Goal: Task Accomplishment & Management: Manage account settings

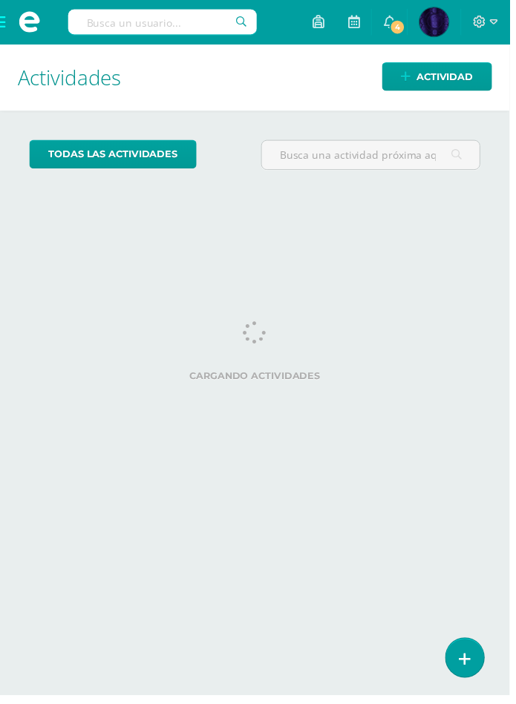
click at [16, 29] on span at bounding box center [29, 22] width 59 height 45
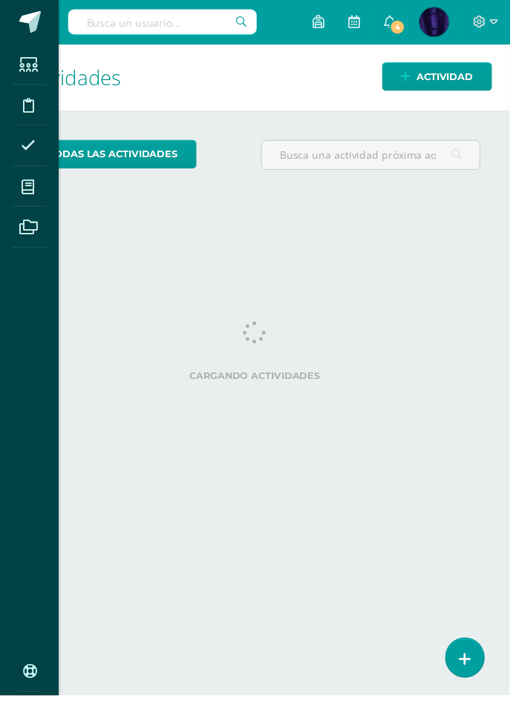
click at [33, 182] on icon at bounding box center [28, 189] width 13 height 15
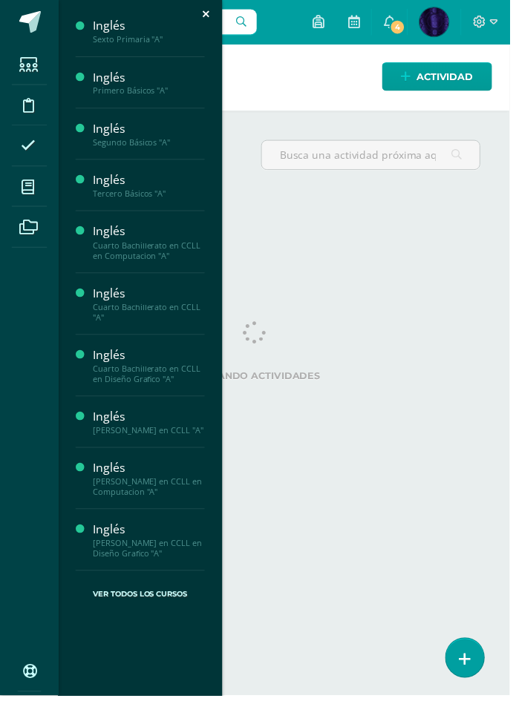
click at [156, 136] on div "Inglés" at bounding box center [150, 130] width 113 height 17
click at [158, 161] on link "Actividades" at bounding box center [150, 169] width 113 height 17
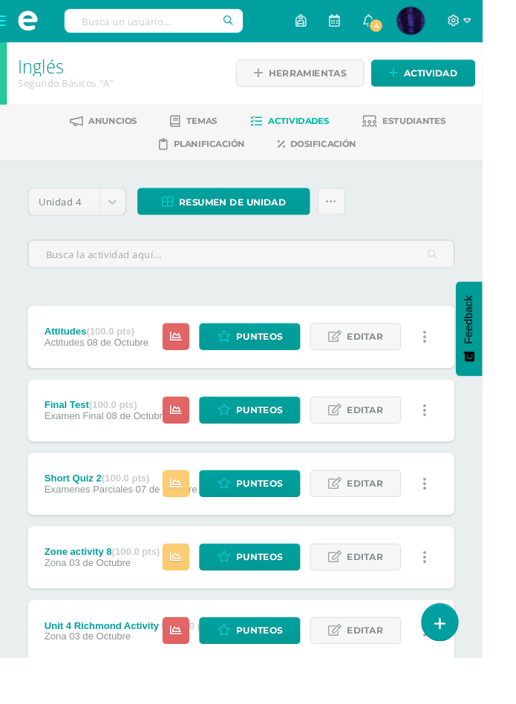
scroll to position [6, 0]
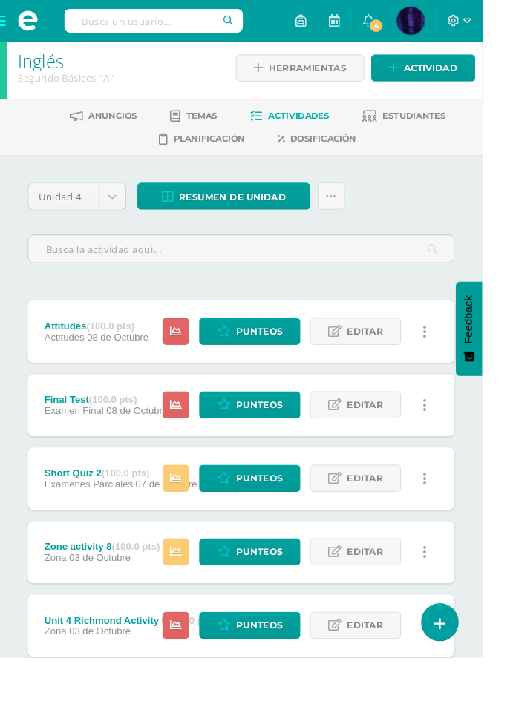
click at [447, 129] on link "Estudiantes" at bounding box center [432, 124] width 89 height 24
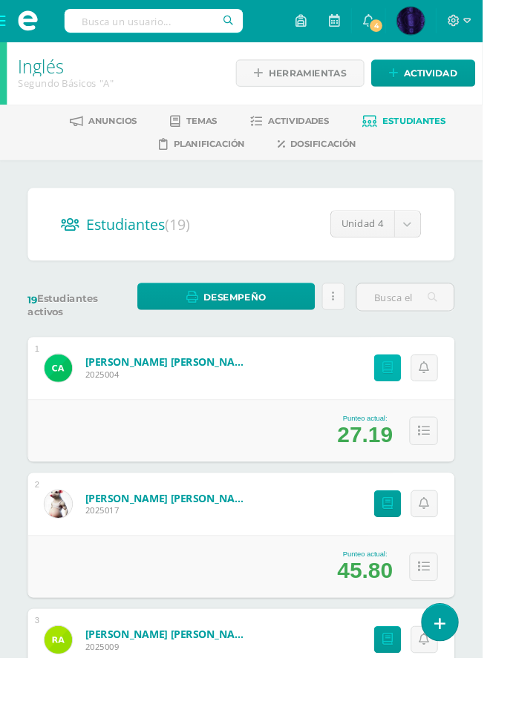
click at [416, 389] on icon at bounding box center [414, 393] width 11 height 13
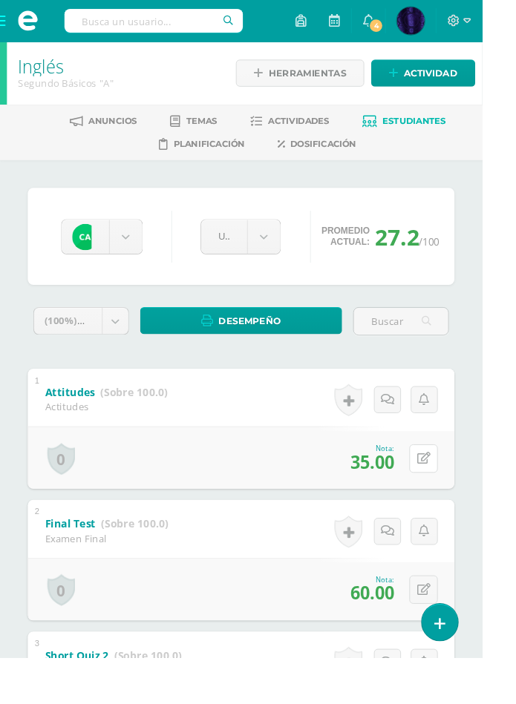
click at [445, 496] on button at bounding box center [453, 491] width 30 height 30
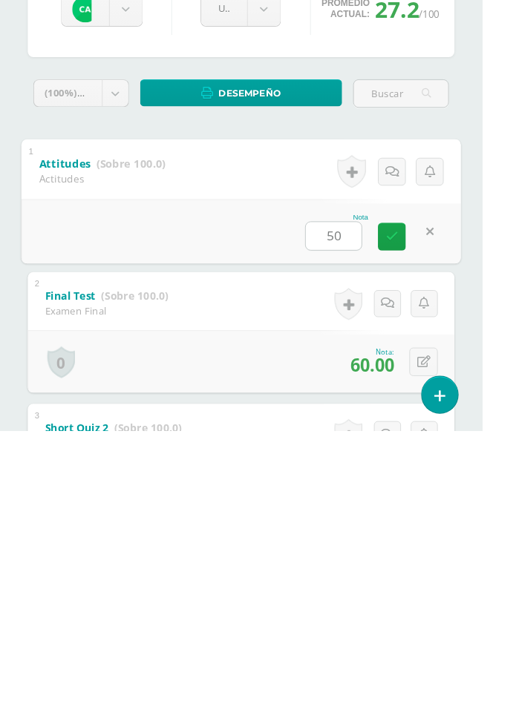
type input "50"
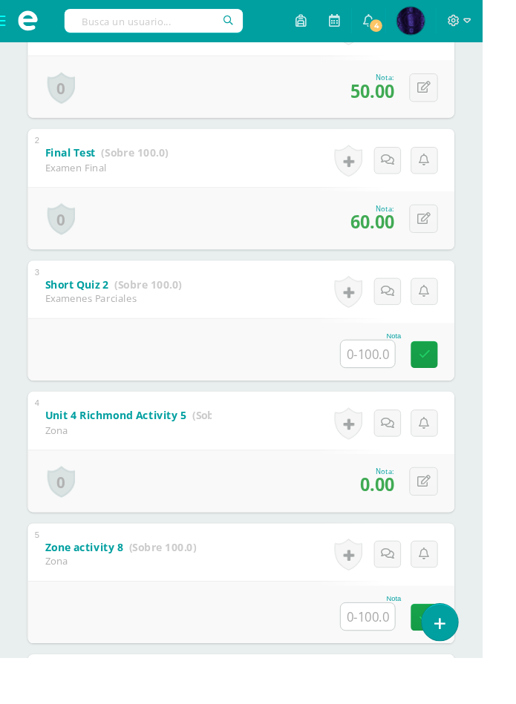
scroll to position [398, 0]
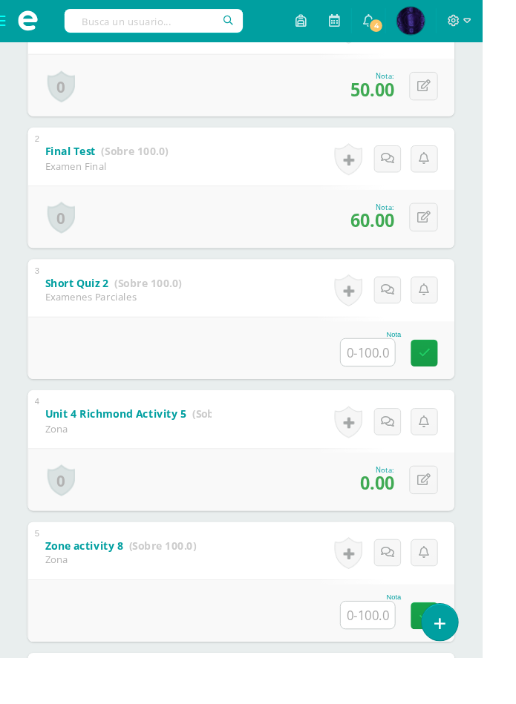
click at [395, 379] on input "text" at bounding box center [393, 377] width 58 height 29
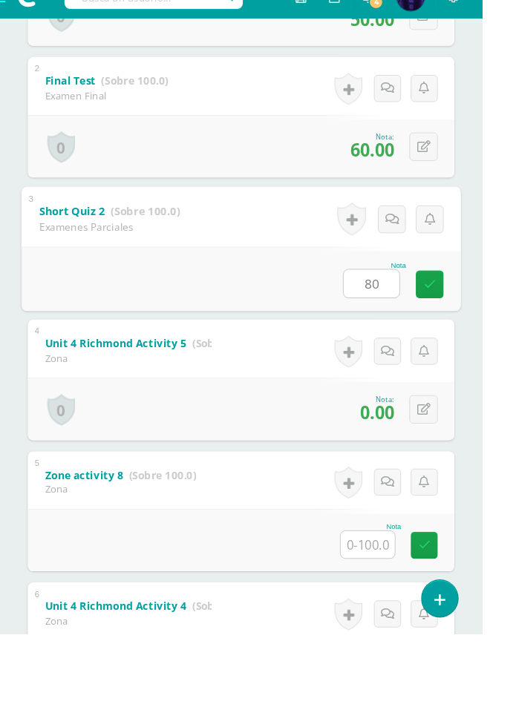
type input "80"
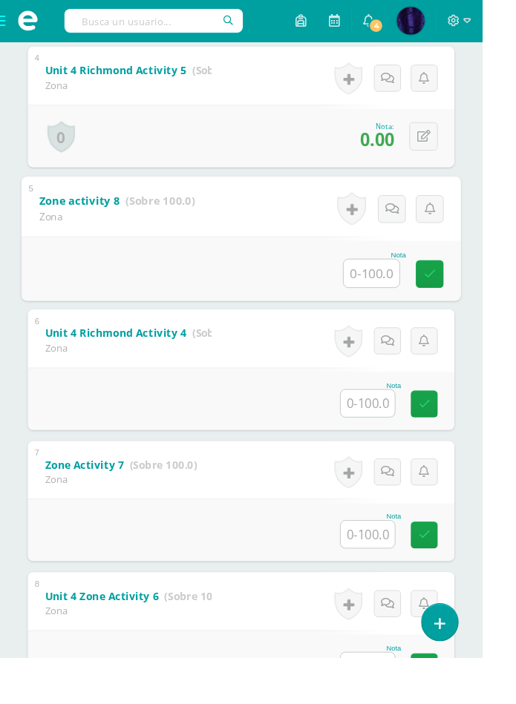
scroll to position [772, 0]
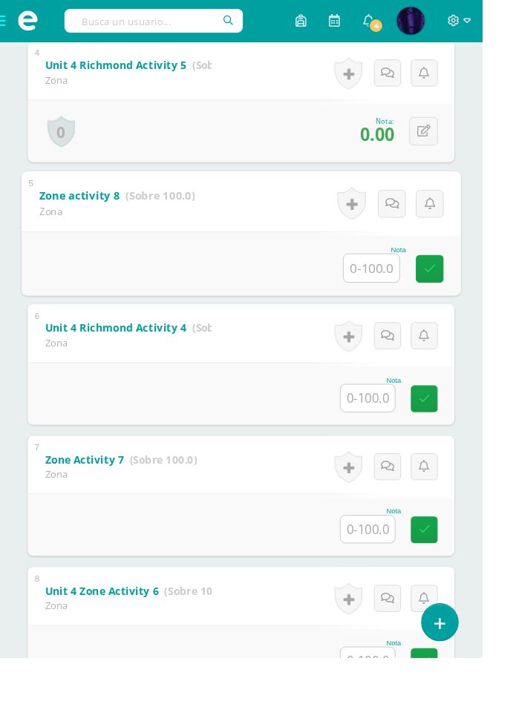
click at [397, 286] on input "text" at bounding box center [397, 287] width 59 height 30
type input "60"
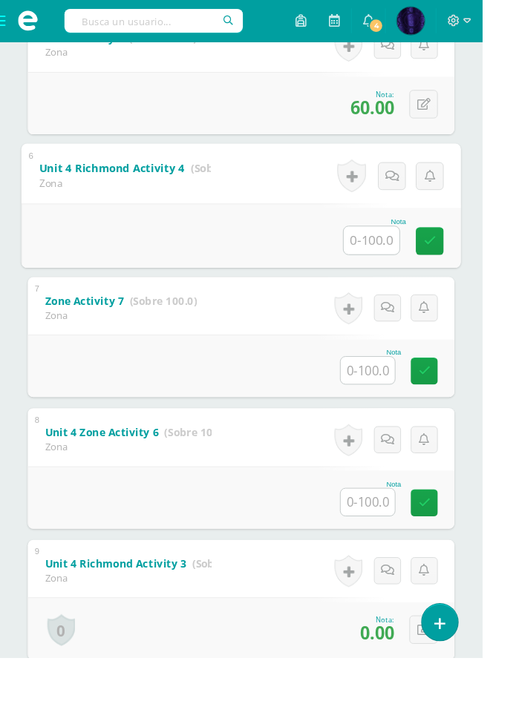
scroll to position [947, 0]
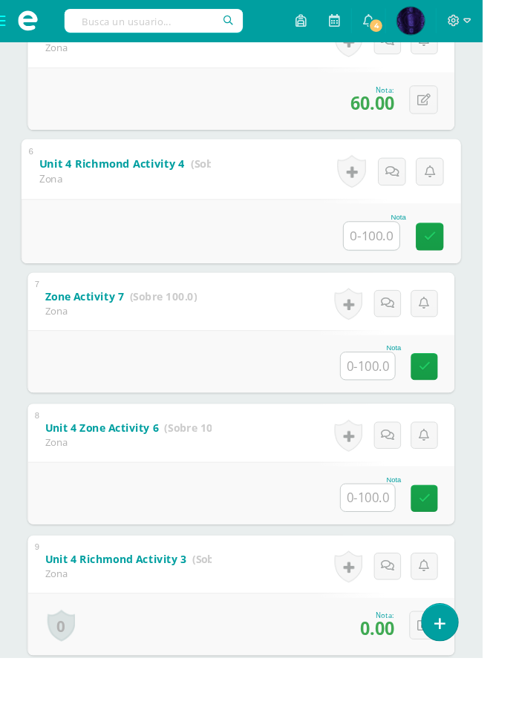
click at [504, 328] on div "Cicely Ajqui Cicely Ajqui Rudy Arana Nicolás Arana José Arreola Geraldine Barre…" at bounding box center [258, 575] width 516 height 2700
click at [394, 256] on input "text" at bounding box center [393, 251] width 58 height 29
type input "0"
click at [511, 367] on div "Cicely Ajqui Cicely Ajqui Rudy Arana Nicolás Arana José Arreola Geraldine Barre…" at bounding box center [258, 575] width 516 height 2700
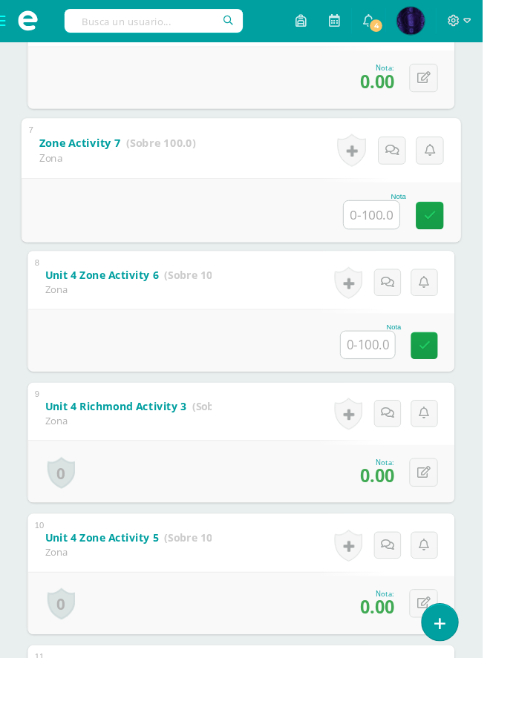
scroll to position [1144, 0]
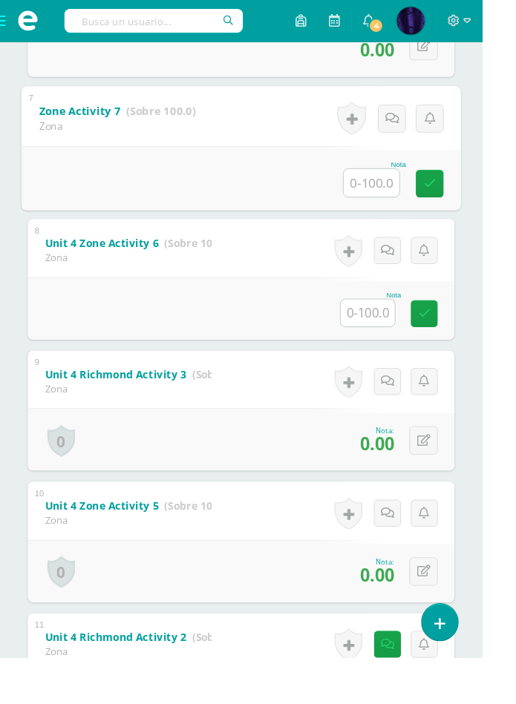
click at [402, 199] on input "text" at bounding box center [397, 195] width 59 height 30
type input "60"
click at [401, 336] on input "text" at bounding box center [393, 334] width 58 height 29
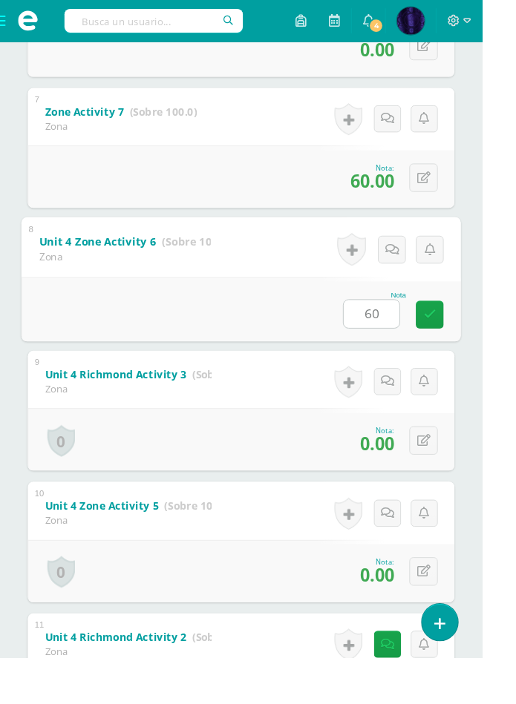
type input "60"
click at [515, 361] on div "Cicely Ajqui Cicely Ajqui Rudy Arana Nicolás Arana José Arreola Geraldine Barre…" at bounding box center [258, 377] width 516 height 2700
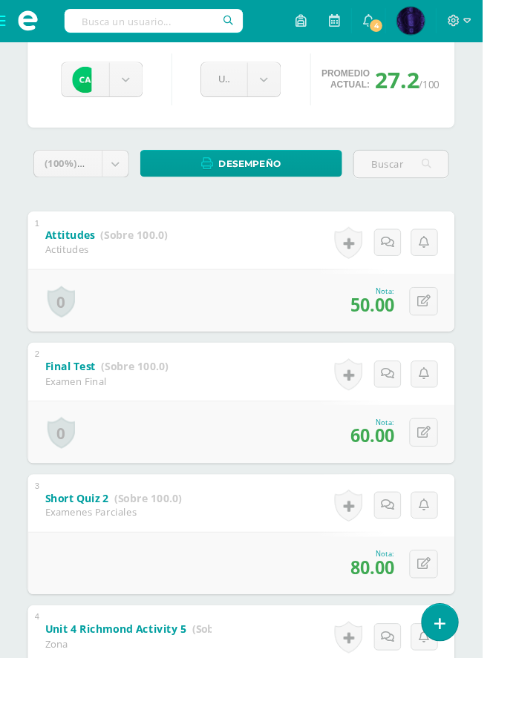
scroll to position [0, 0]
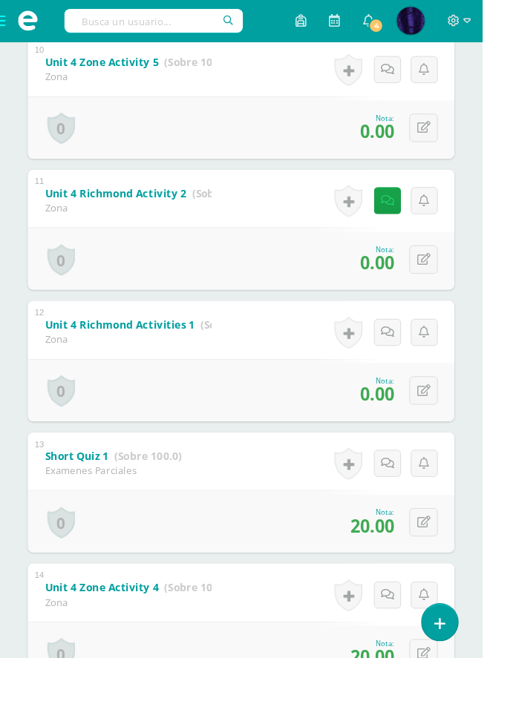
scroll to position [1614, 0]
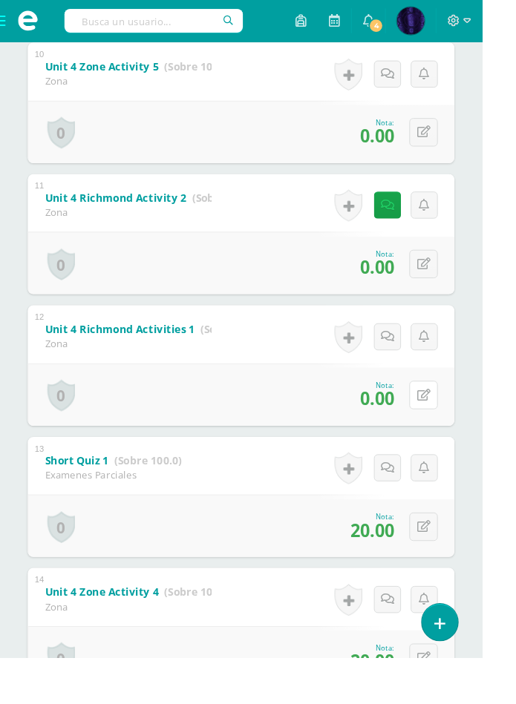
click at [452, 421] on icon at bounding box center [453, 422] width 14 height 13
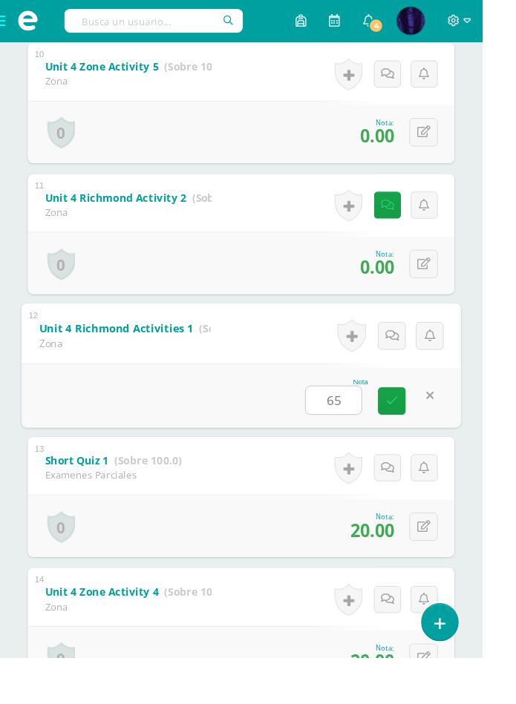
type input "65"
click at [455, 289] on button at bounding box center [453, 282] width 30 height 30
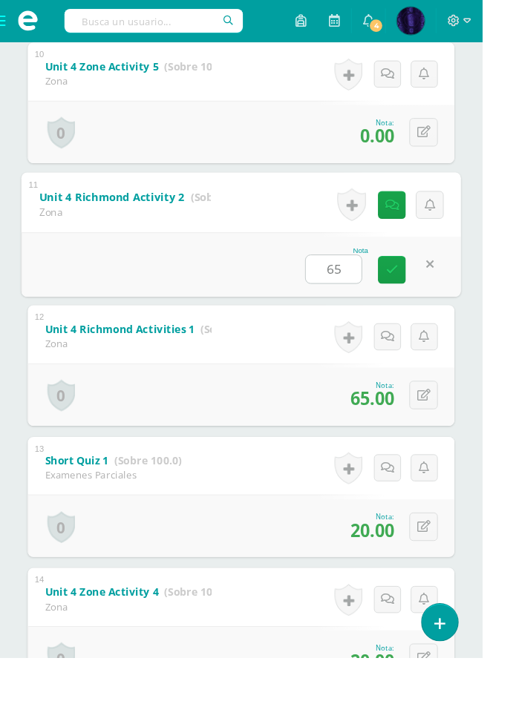
type input "65"
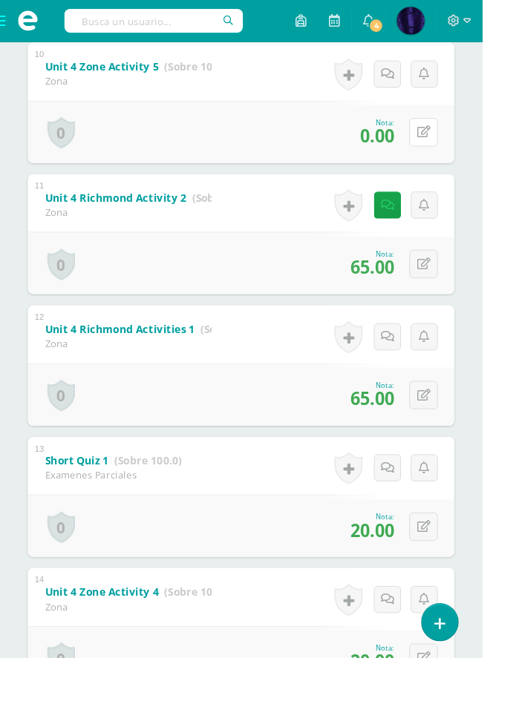
click at [453, 139] on icon at bounding box center [453, 141] width 14 height 13
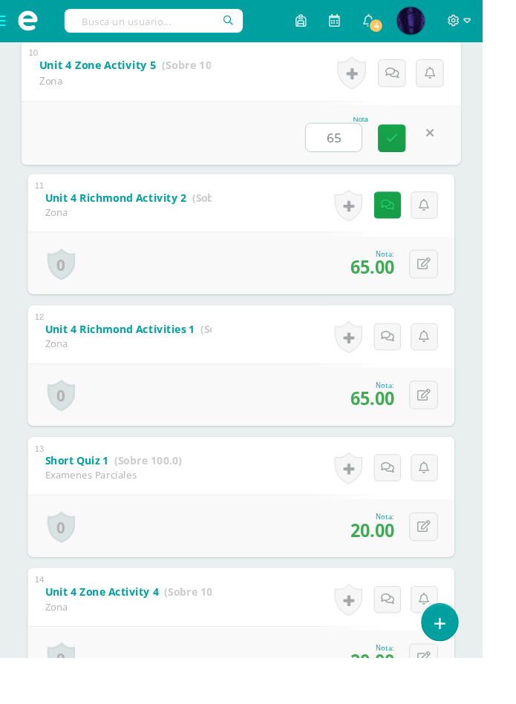
type input "65"
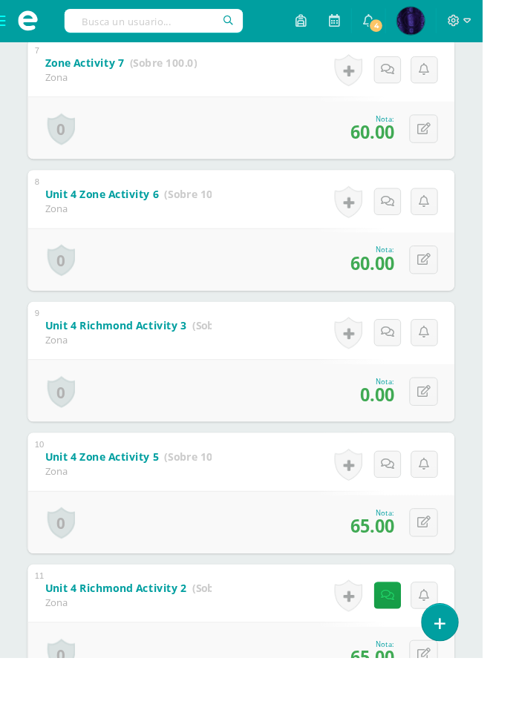
scroll to position [1197, 0]
click at [451, 417] on icon at bounding box center [453, 418] width 14 height 13
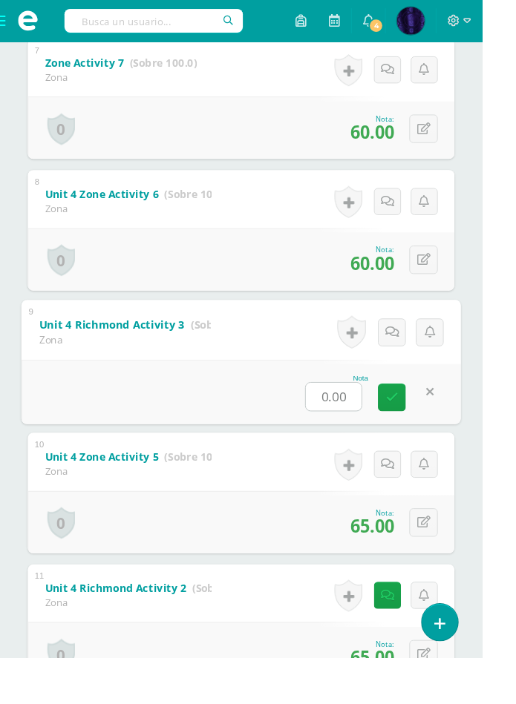
type input "Y"
type input "65"
click at [506, 352] on div "Cicely Ajqui Cicely Ajqui Rudy Arana Nicolás Arana José Arreola Geraldine Barre…" at bounding box center [258, 325] width 516 height 2700
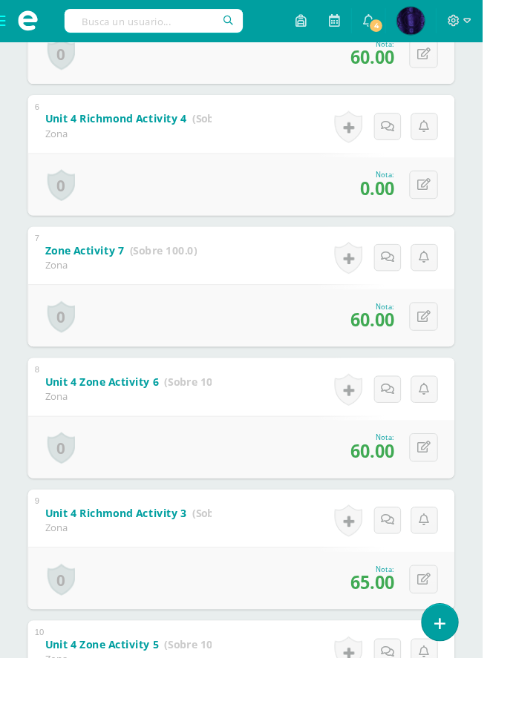
scroll to position [994, 0]
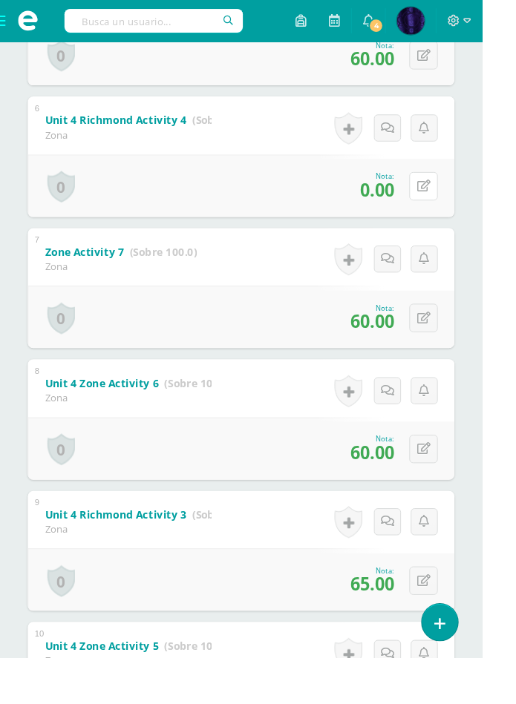
click at [454, 197] on icon at bounding box center [453, 199] width 14 height 13
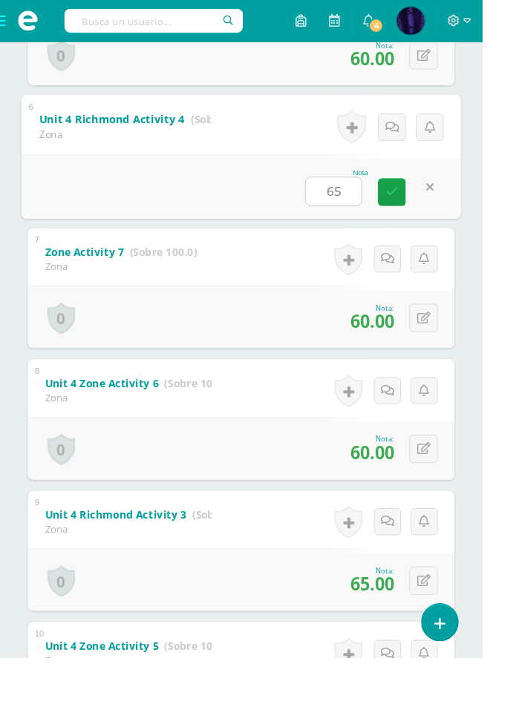
type input "65"
click at [515, 341] on div "Cicely Ajqui Cicely Ajqui Rudy Arana Nicolás Arana José Arreola Geraldine Barre…" at bounding box center [258, 527] width 516 height 2700
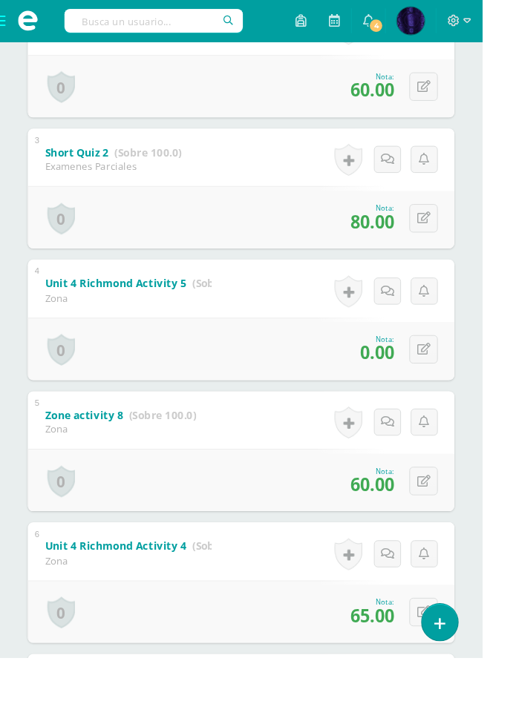
scroll to position [537, 0]
click at [449, 376] on icon at bounding box center [453, 375] width 14 height 13
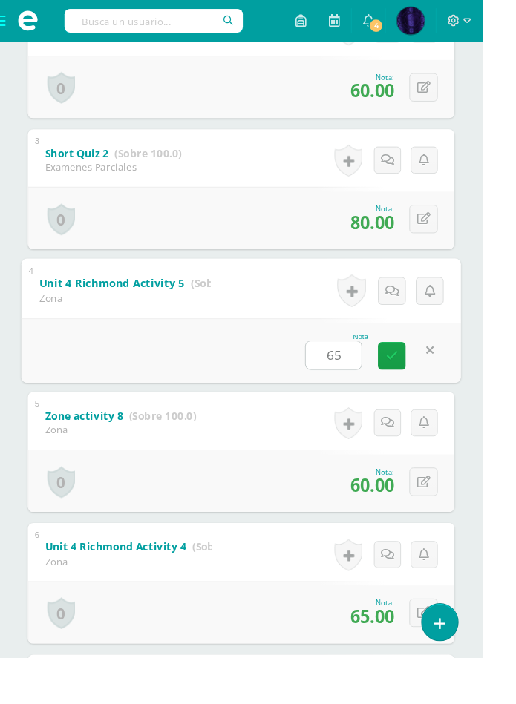
type input "65"
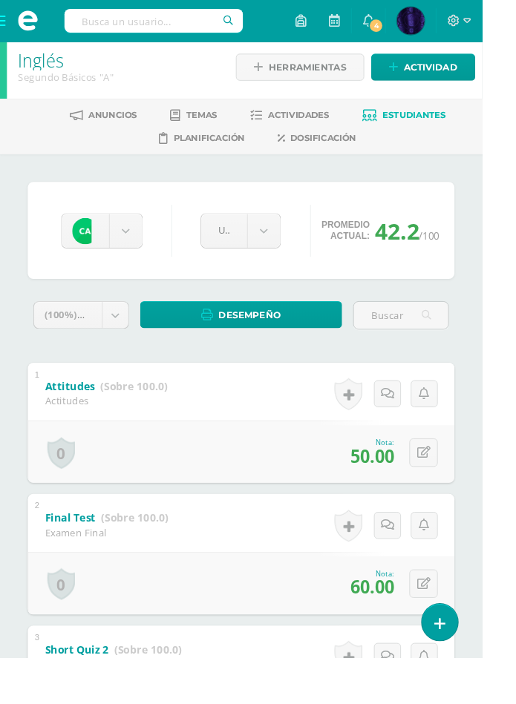
scroll to position [0, 0]
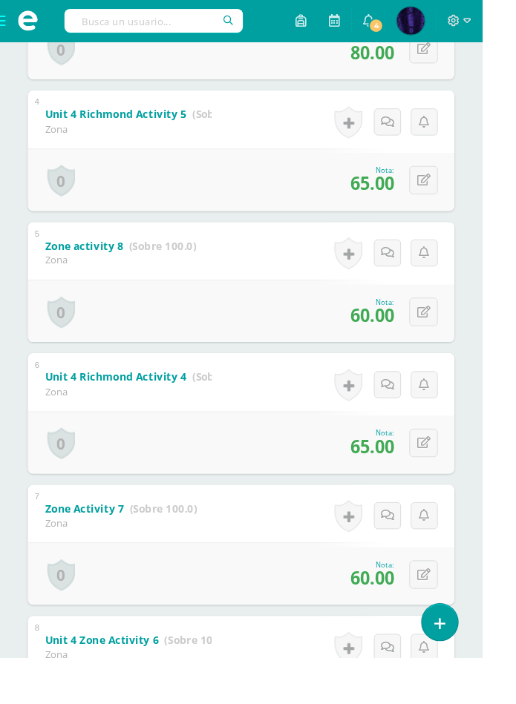
scroll to position [723, 0]
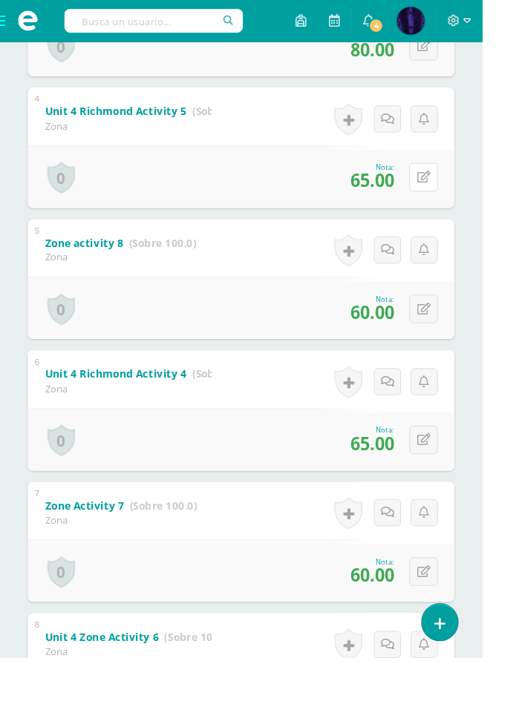
click at [447, 194] on button at bounding box center [453, 189] width 30 height 30
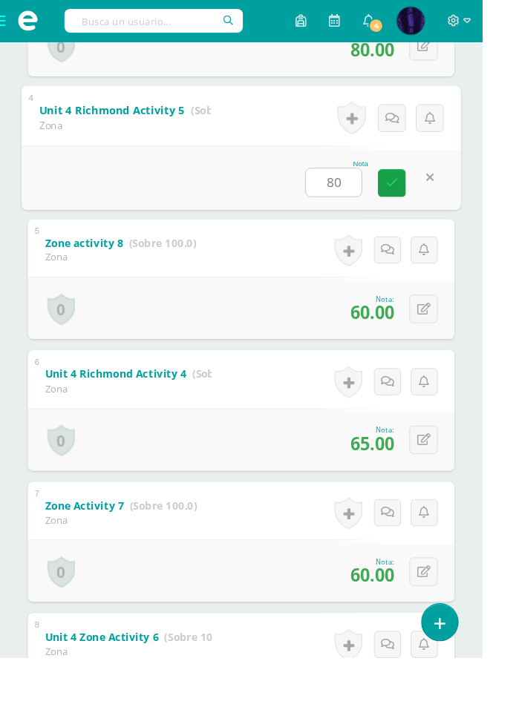
type input "80"
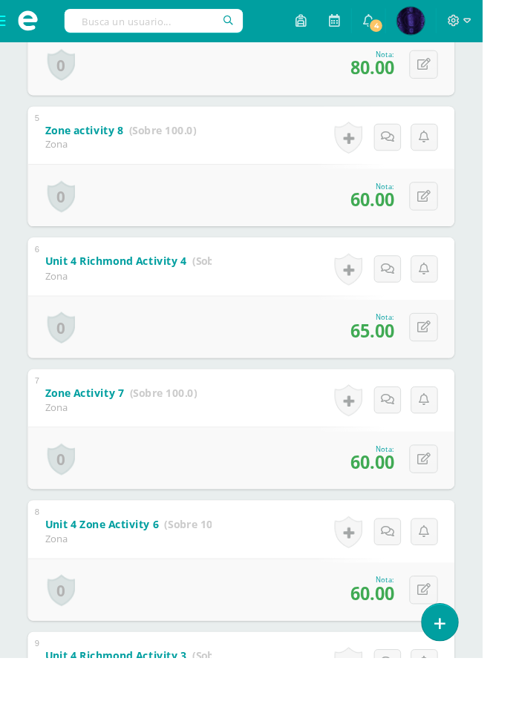
scroll to position [845, 0]
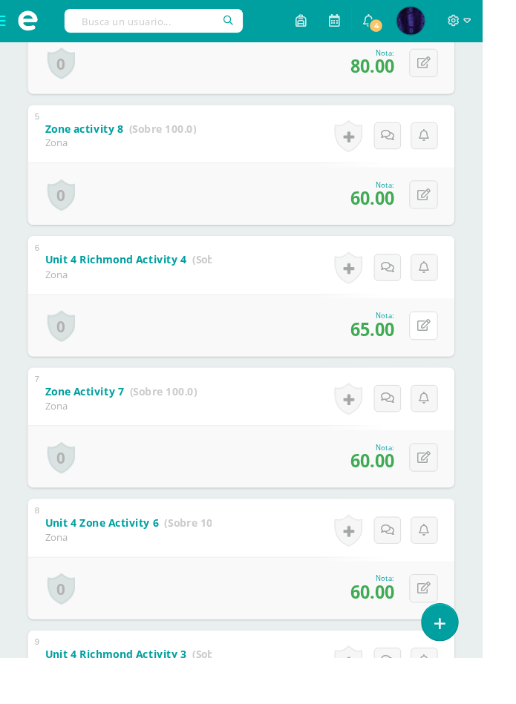
click at [450, 361] on button at bounding box center [453, 348] width 30 height 30
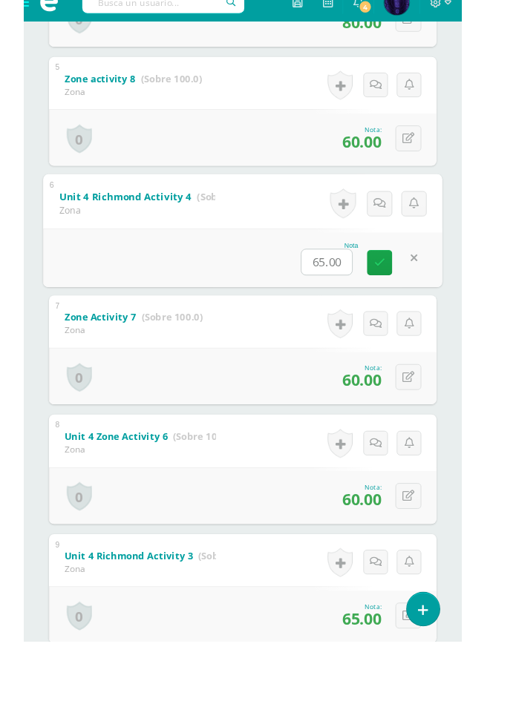
scroll to position [870, 0]
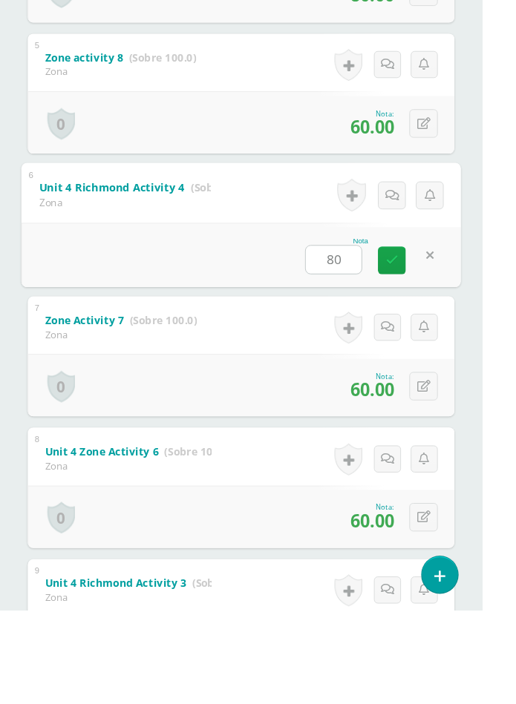
type input "80"
click at [511, 412] on div "Cicely Ajqui Cicely Ajqui Rudy Arana Nicolás Arana José Arreola Geraldine Barre…" at bounding box center [258, 651] width 516 height 2700
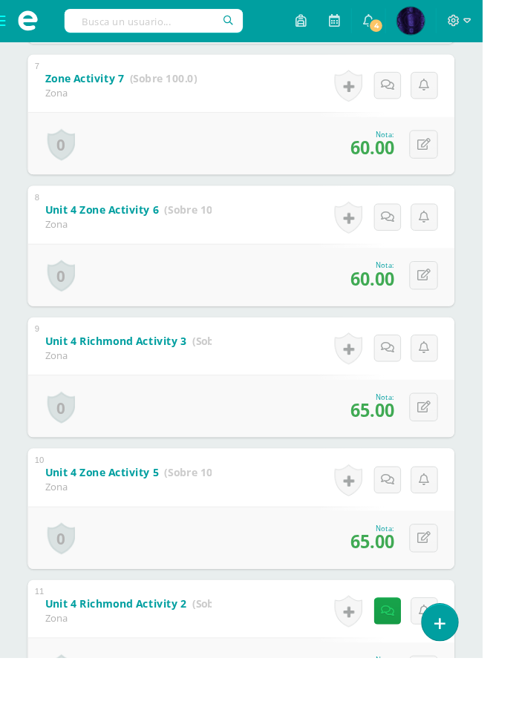
scroll to position [1183, 0]
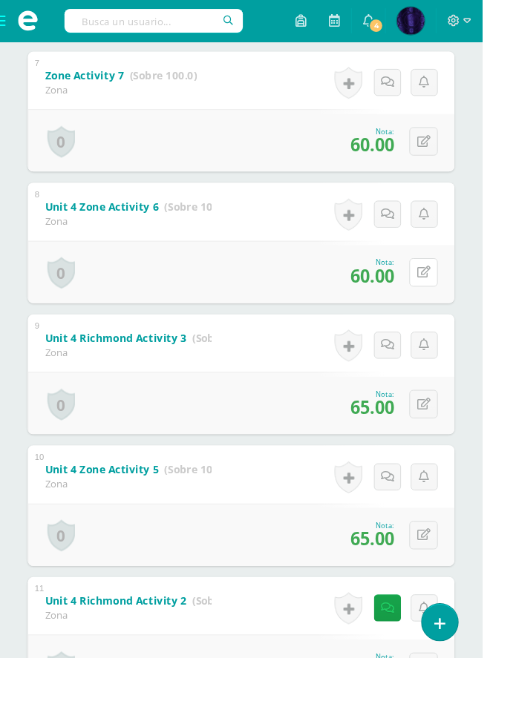
click at [453, 301] on button at bounding box center [453, 291] width 30 height 30
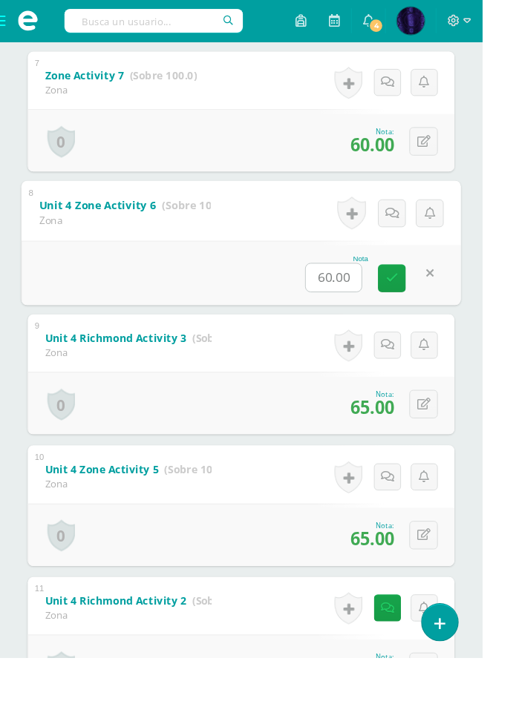
scroll to position [1215, 0]
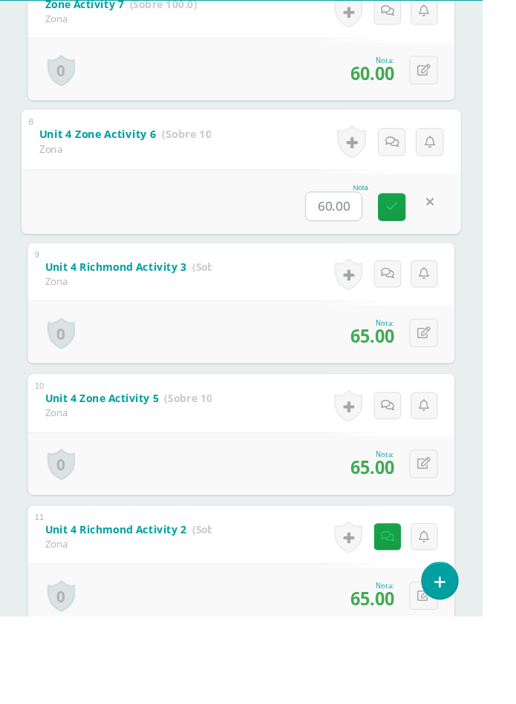
click at [510, 361] on div "Cicely Ajqui Cicely Ajqui Rudy Arana Nicolás Arana José Arreola Geraldine Barre…" at bounding box center [258, 306] width 516 height 2700
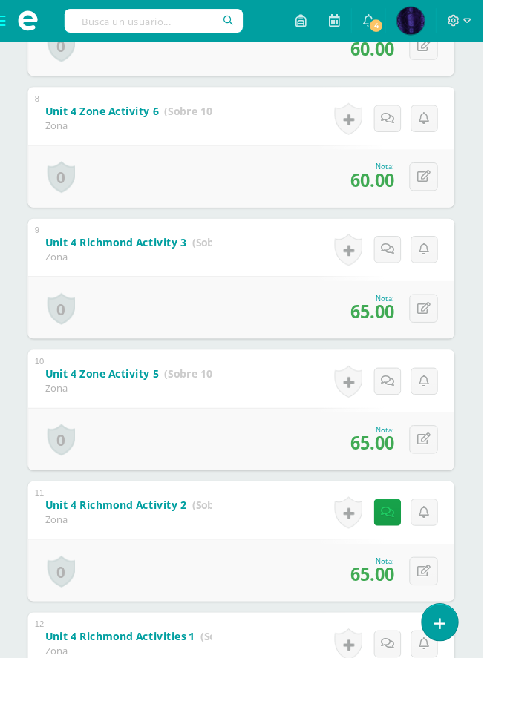
scroll to position [1286, 0]
click at [452, 330] on icon at bounding box center [453, 329] width 14 height 13
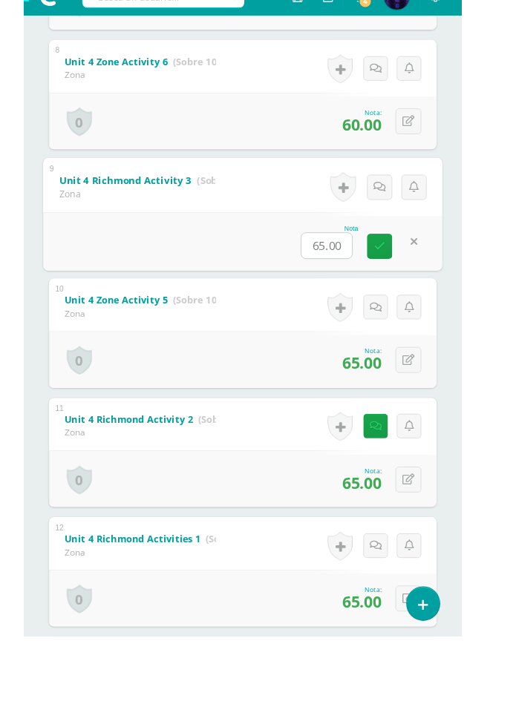
scroll to position [1305, 0]
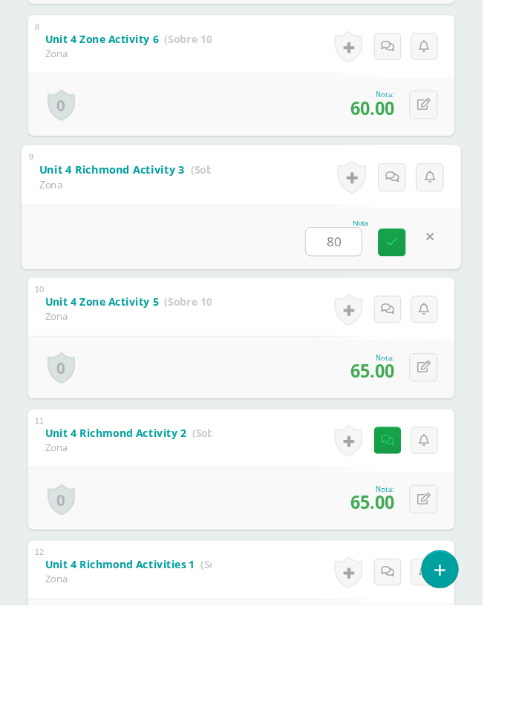
type input "80"
click at [511, 431] on div "Cicely Ajqui Cicely Ajqui Rudy Arana Nicolás Arana José Arreola Geraldine Barre…" at bounding box center [258, 216] width 516 height 2700
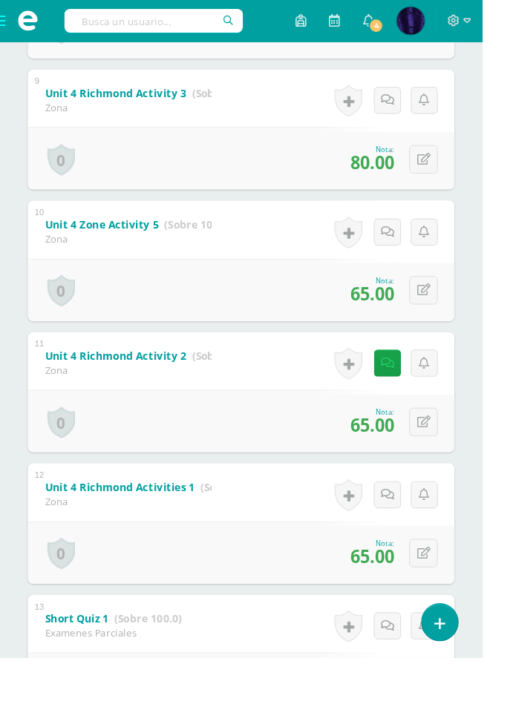
scroll to position [1455, 0]
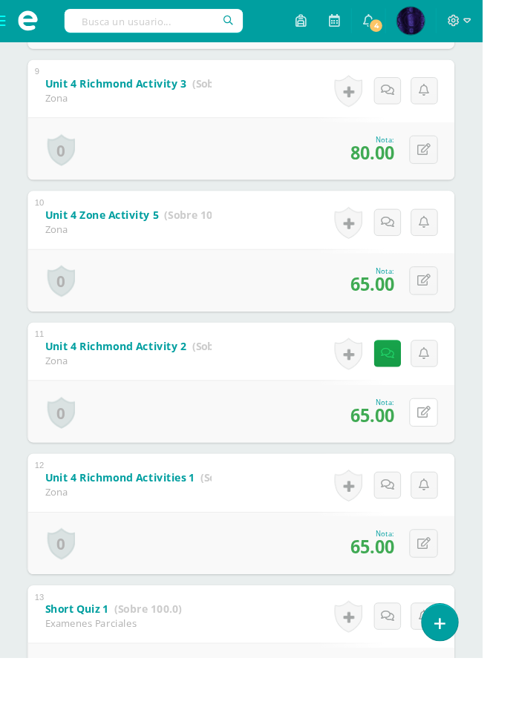
click at [446, 442] on button at bounding box center [453, 441] width 30 height 30
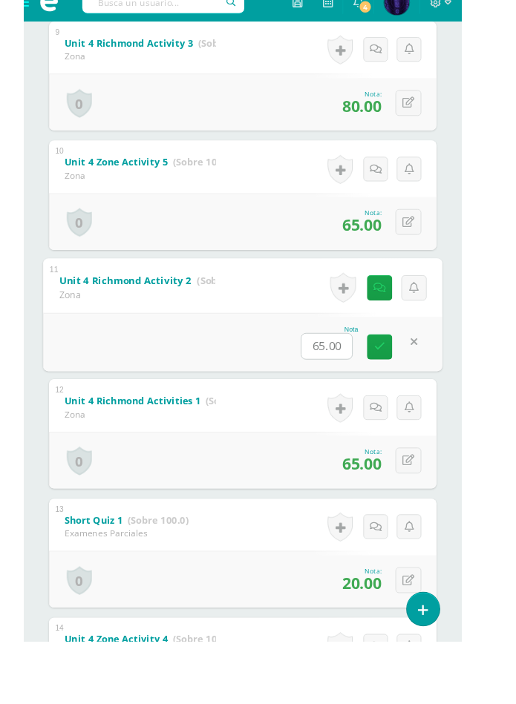
scroll to position [1475, 0]
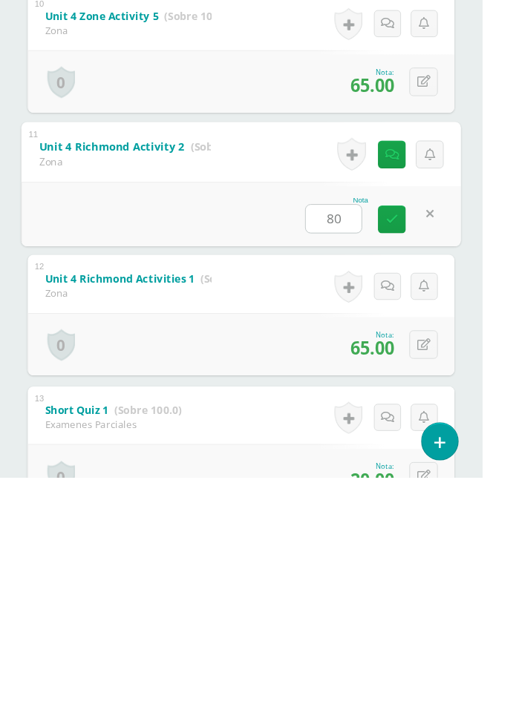
type input "80"
click at [505, 521] on div "Cicely Ajqui Cicely Ajqui Rudy Arana Nicolás Arana José Arreola Geraldine Barre…" at bounding box center [258, 47] width 516 height 2700
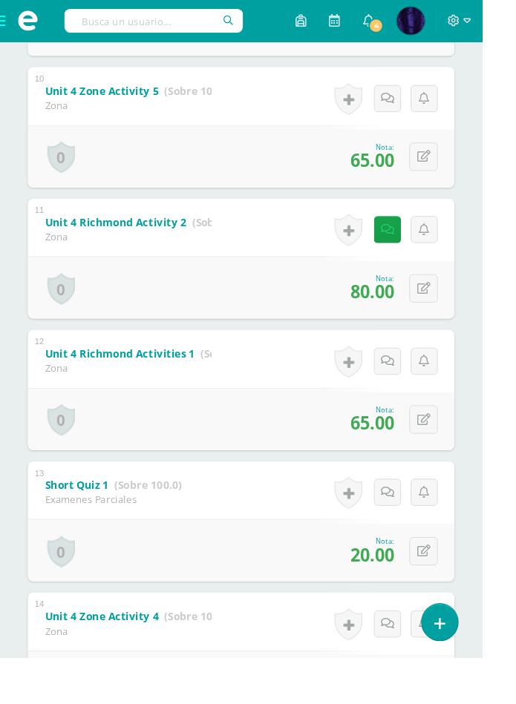
scroll to position [1595, 0]
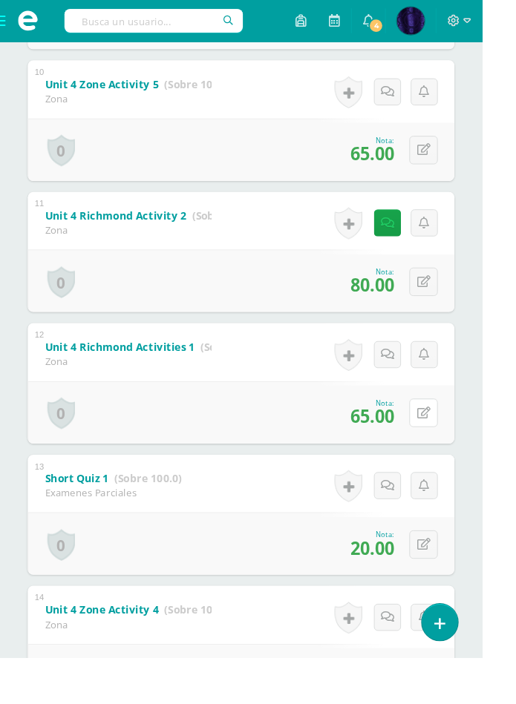
click at [453, 442] on icon at bounding box center [453, 441] width 14 height 13
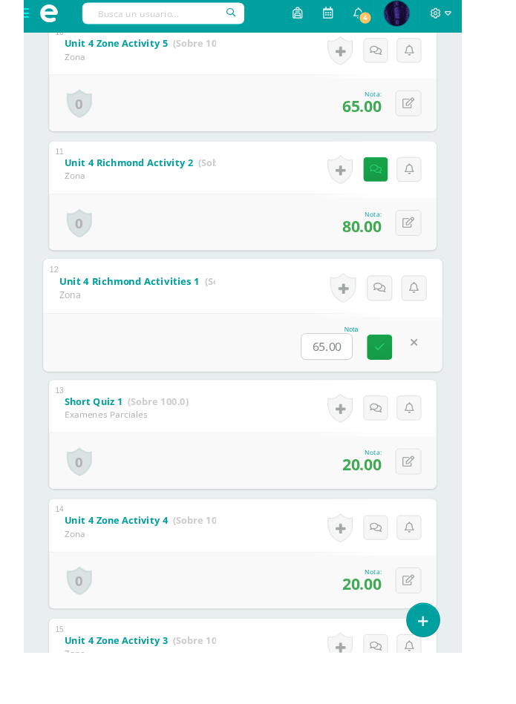
scroll to position [1628, 0]
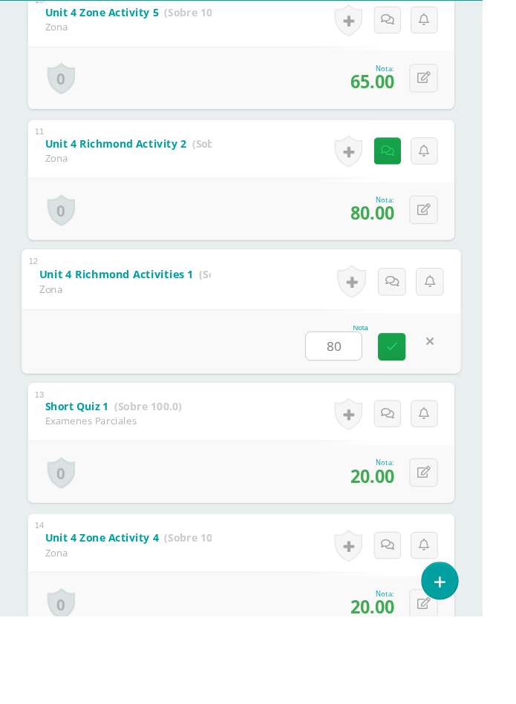
type input "80"
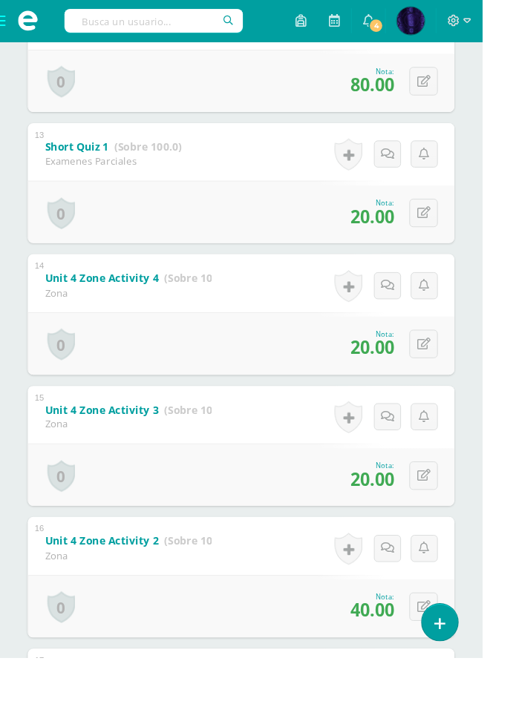
scroll to position [1951, 0]
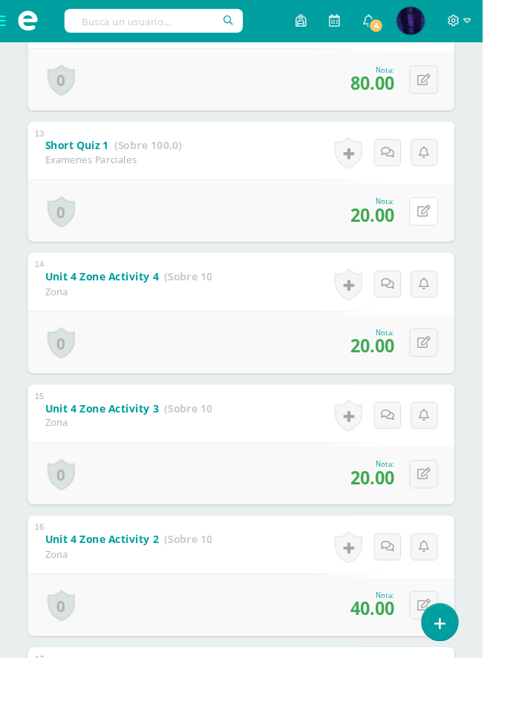
click at [455, 230] on icon at bounding box center [453, 226] width 14 height 13
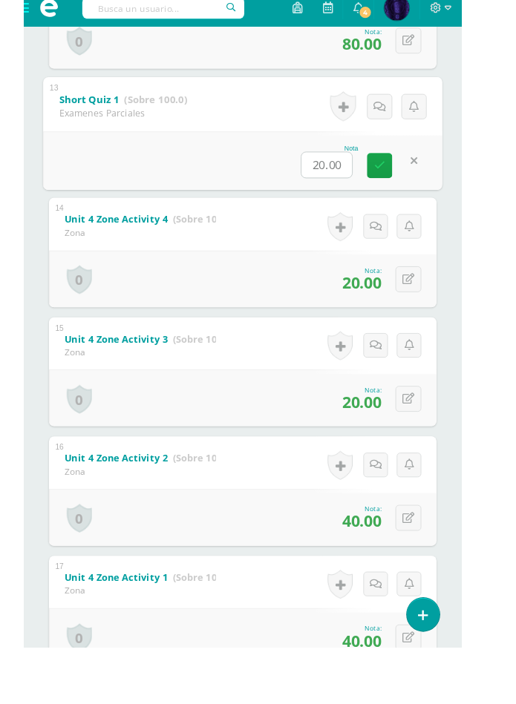
scroll to position [1976, 0]
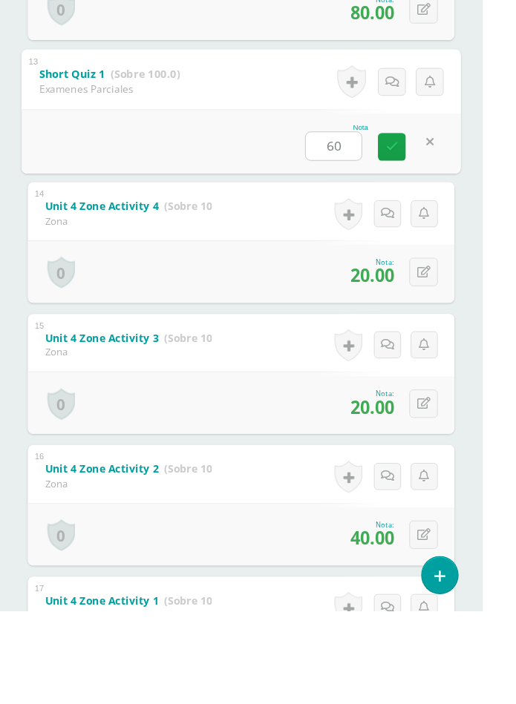
type input "60"
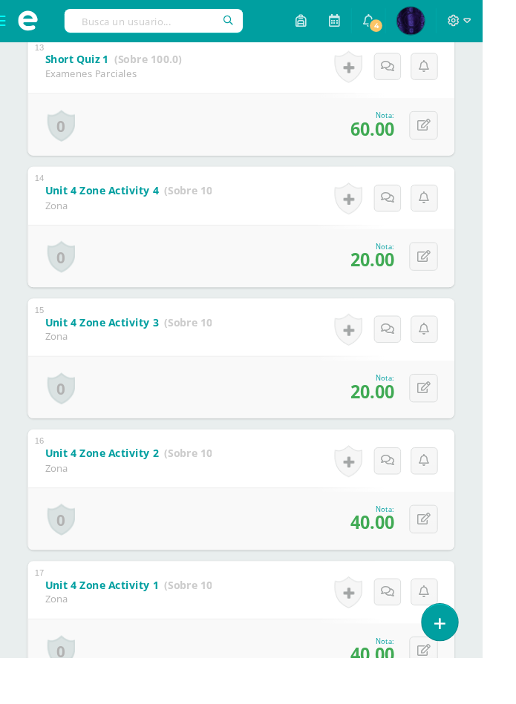
scroll to position [2045, 0]
click at [453, 275] on icon at bounding box center [453, 273] width 14 height 13
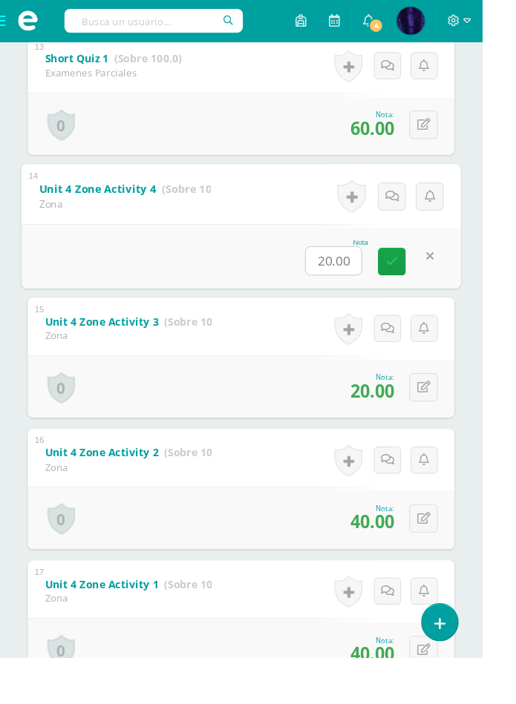
scroll to position [2064, 0]
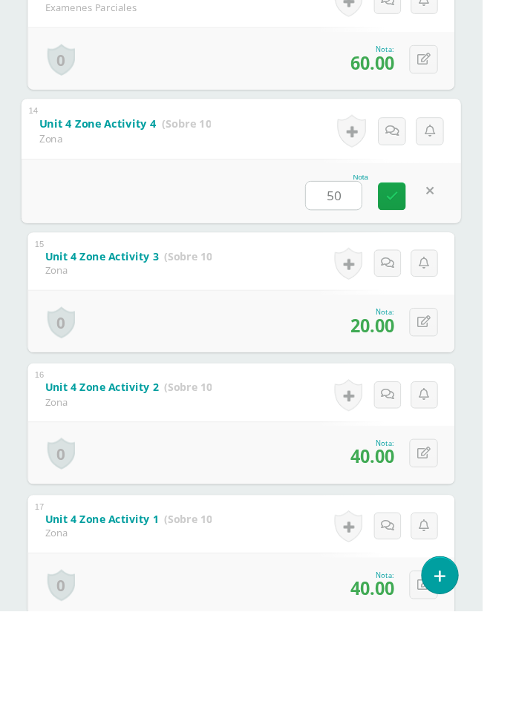
type input "50"
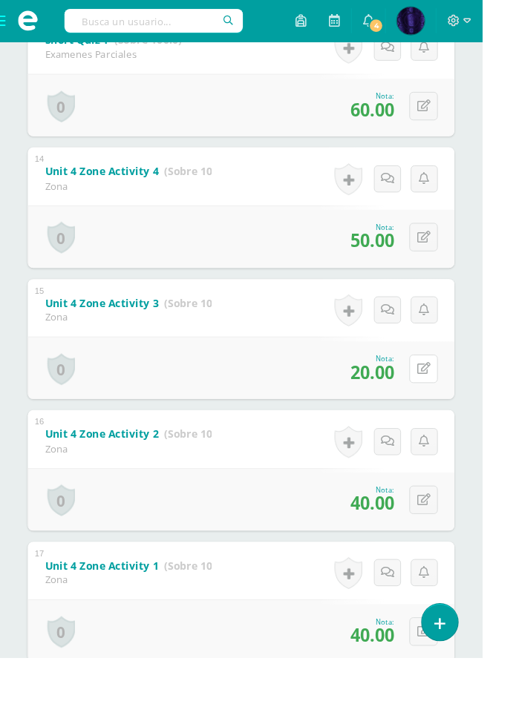
click at [449, 395] on icon at bounding box center [453, 395] width 14 height 13
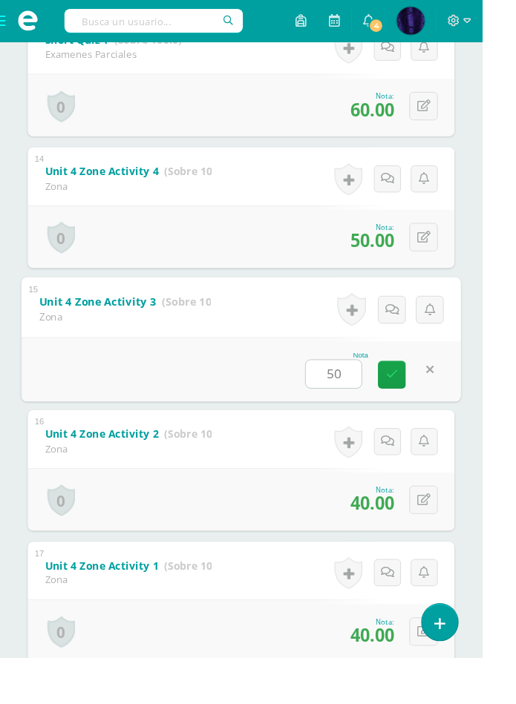
type input "50"
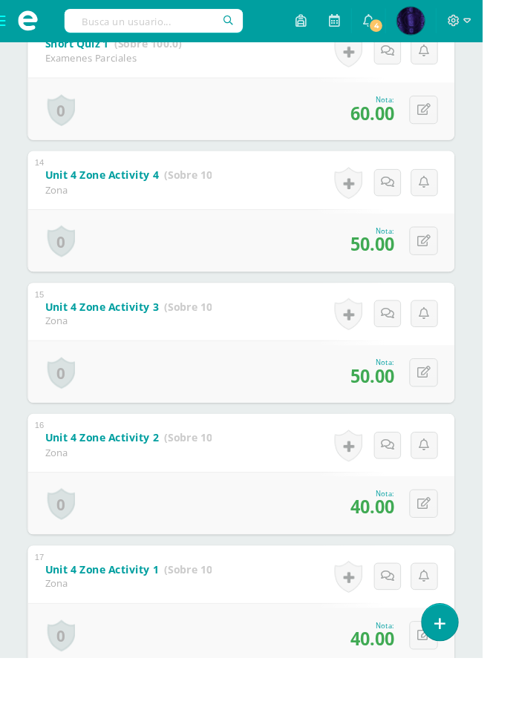
scroll to position [2045, 0]
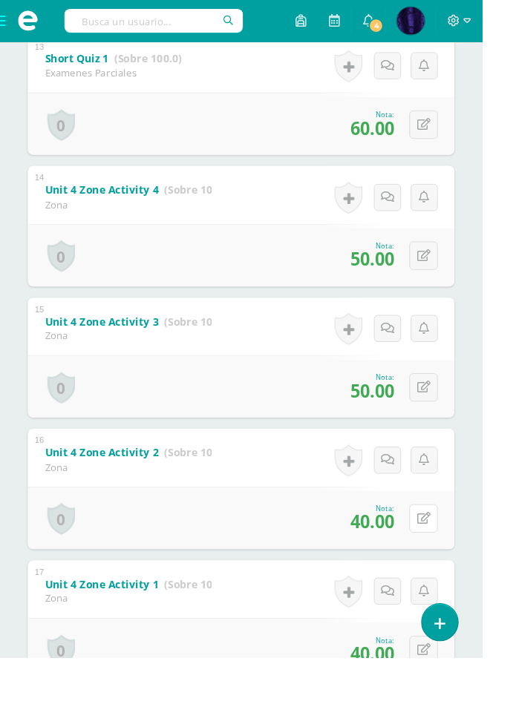
click at [455, 562] on button at bounding box center [453, 554] width 30 height 30
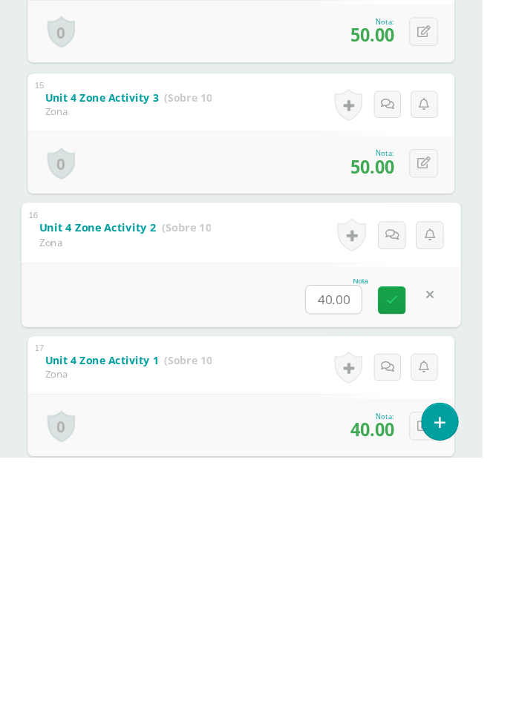
scroll to position [2083, 0]
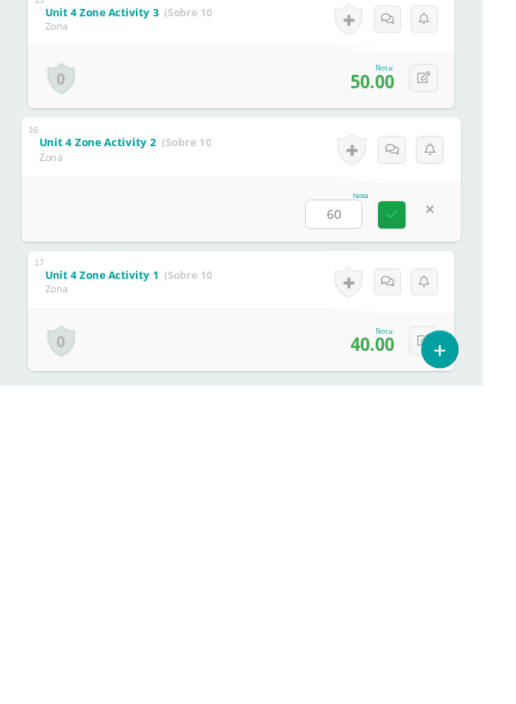
type input "60"
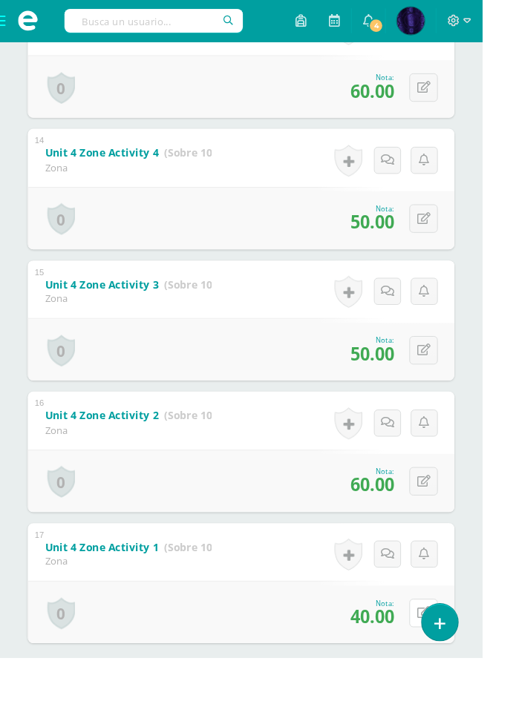
click at [456, 661] on icon at bounding box center [453, 656] width 14 height 13
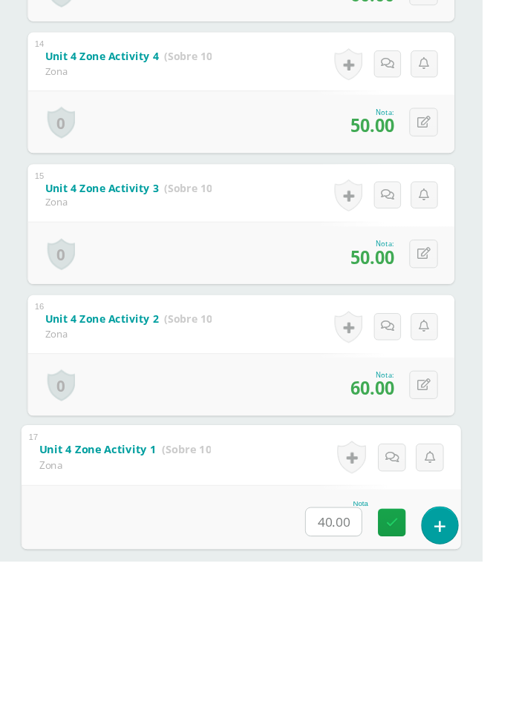
scroll to position [2121, 0]
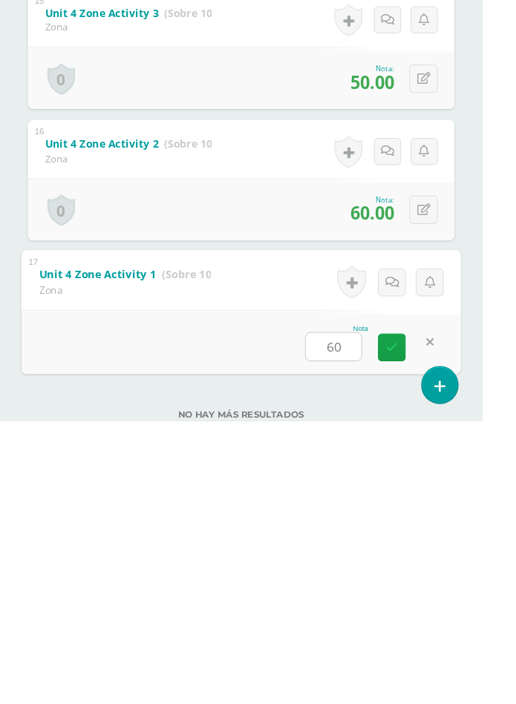
type input "60"
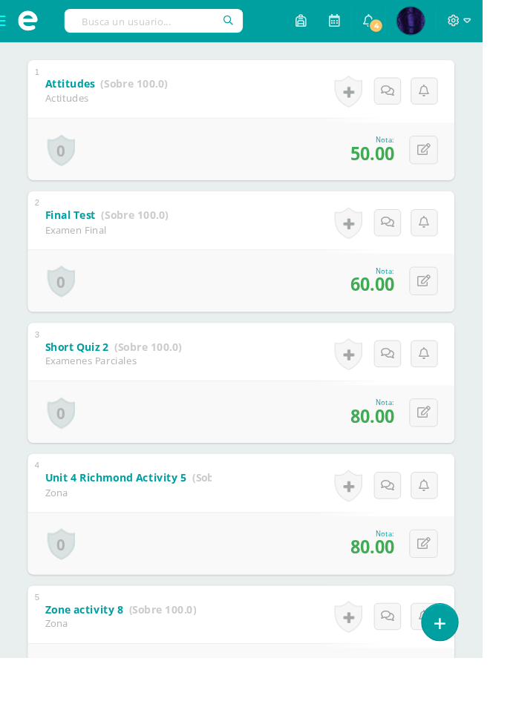
scroll to position [0, 0]
